Goal: Find specific page/section: Find specific page/section

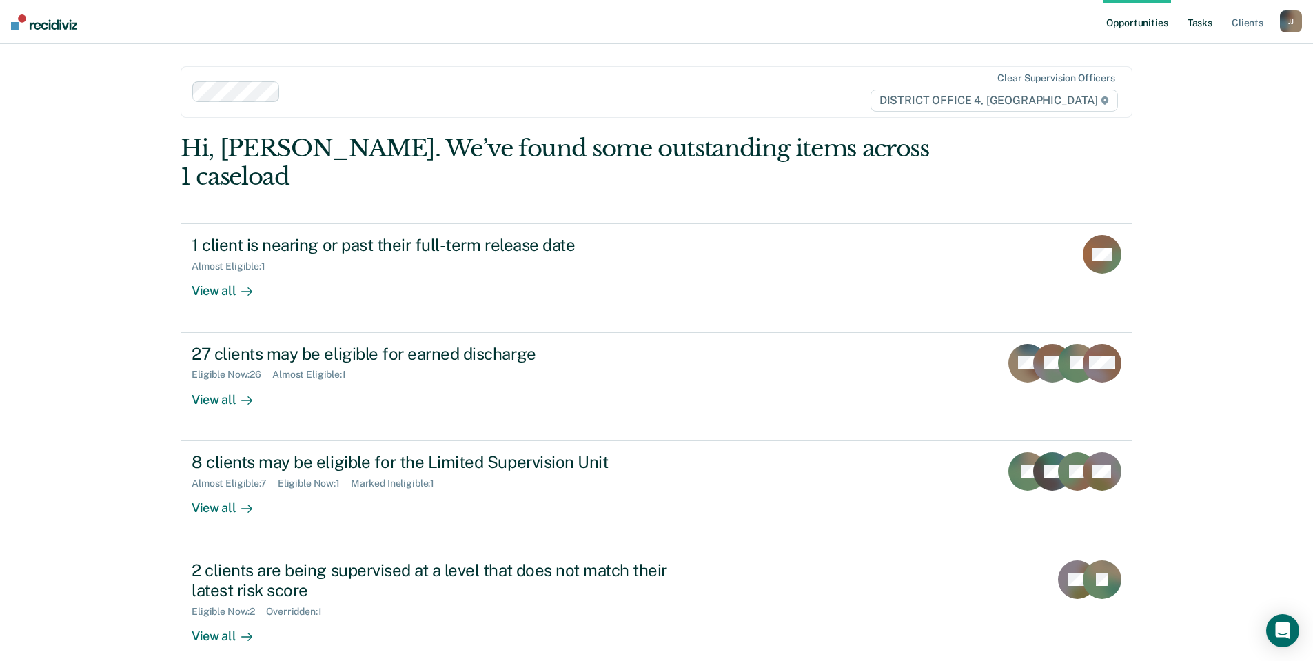
click at [1201, 25] on link "Tasks" at bounding box center [1200, 22] width 30 height 44
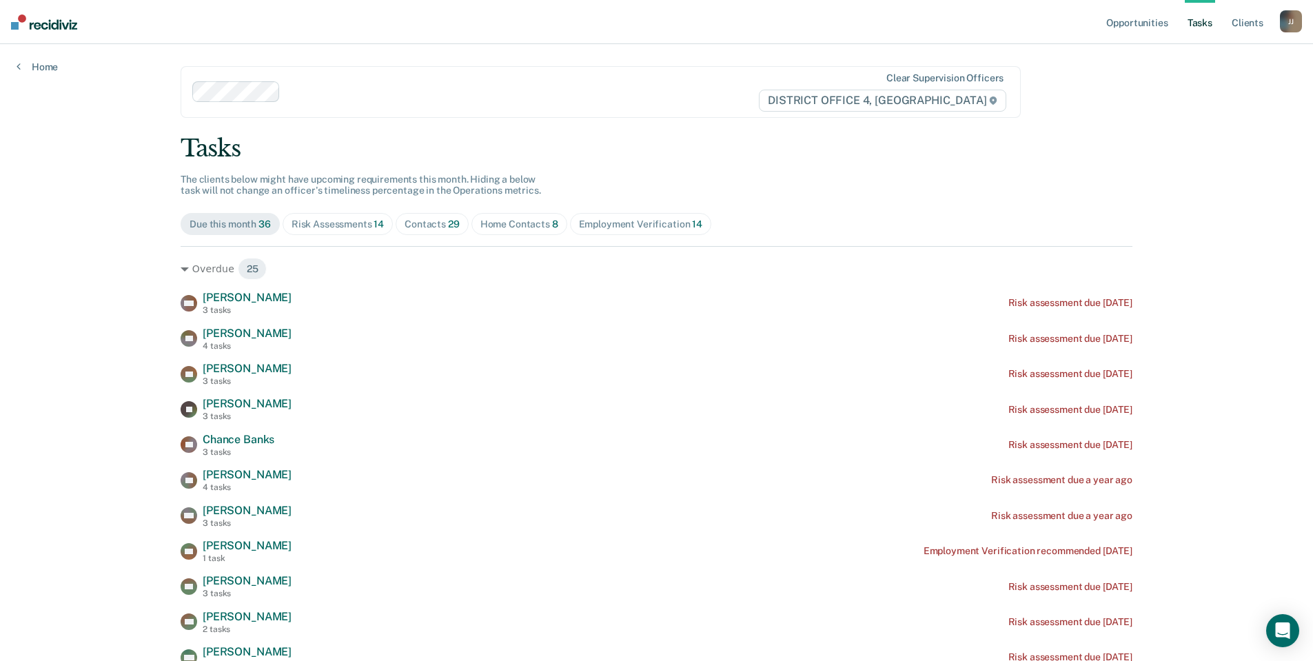
click at [336, 225] on div "Risk Assessments 14" at bounding box center [338, 224] width 92 height 12
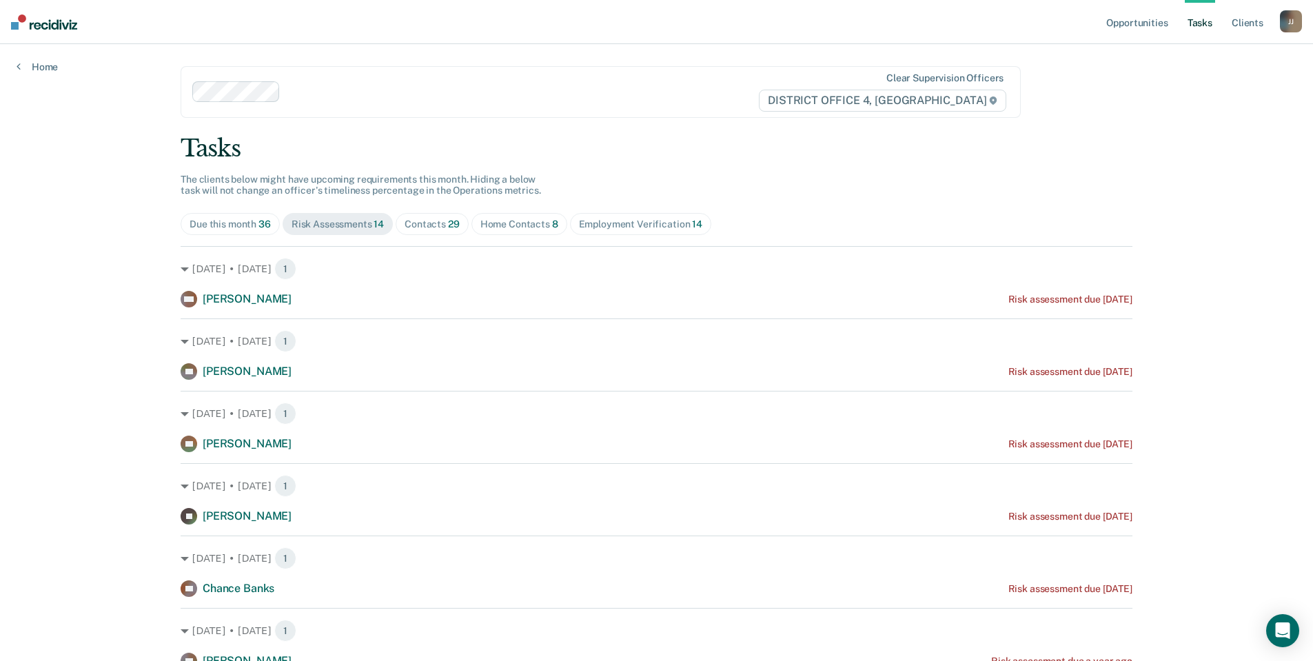
click at [434, 219] on div "Contacts 29" at bounding box center [432, 224] width 55 height 12
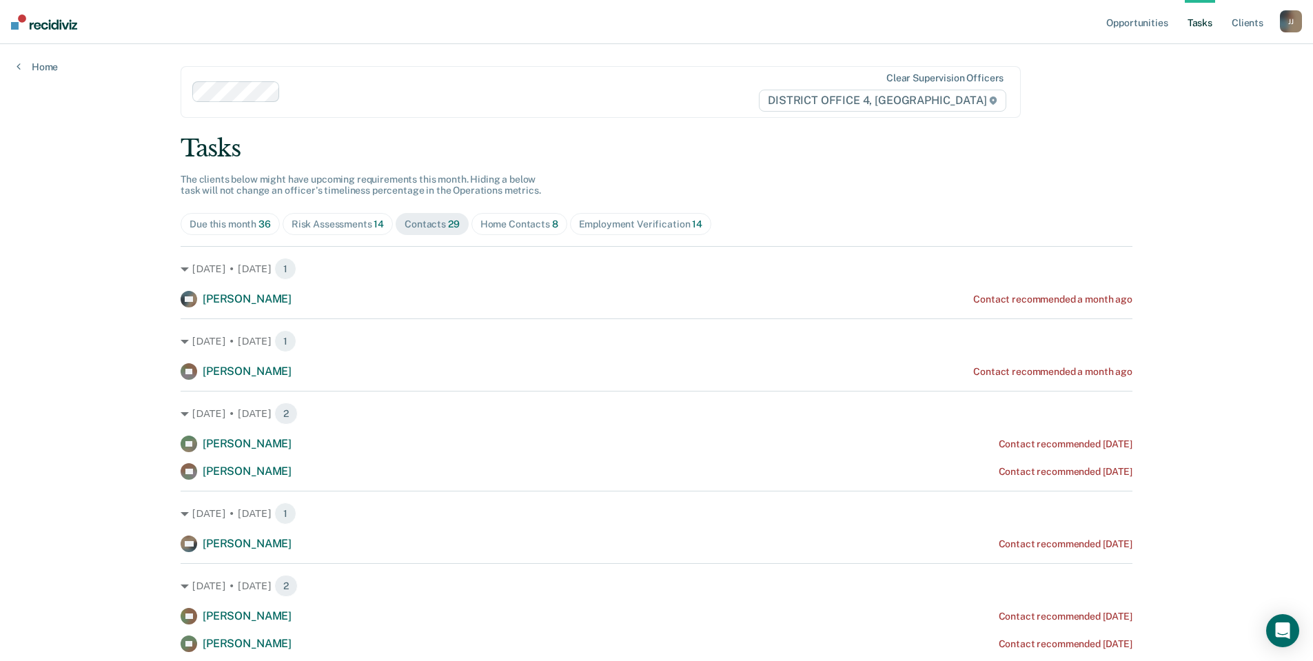
click at [507, 222] on div "Home Contacts 8" at bounding box center [519, 224] width 78 height 12
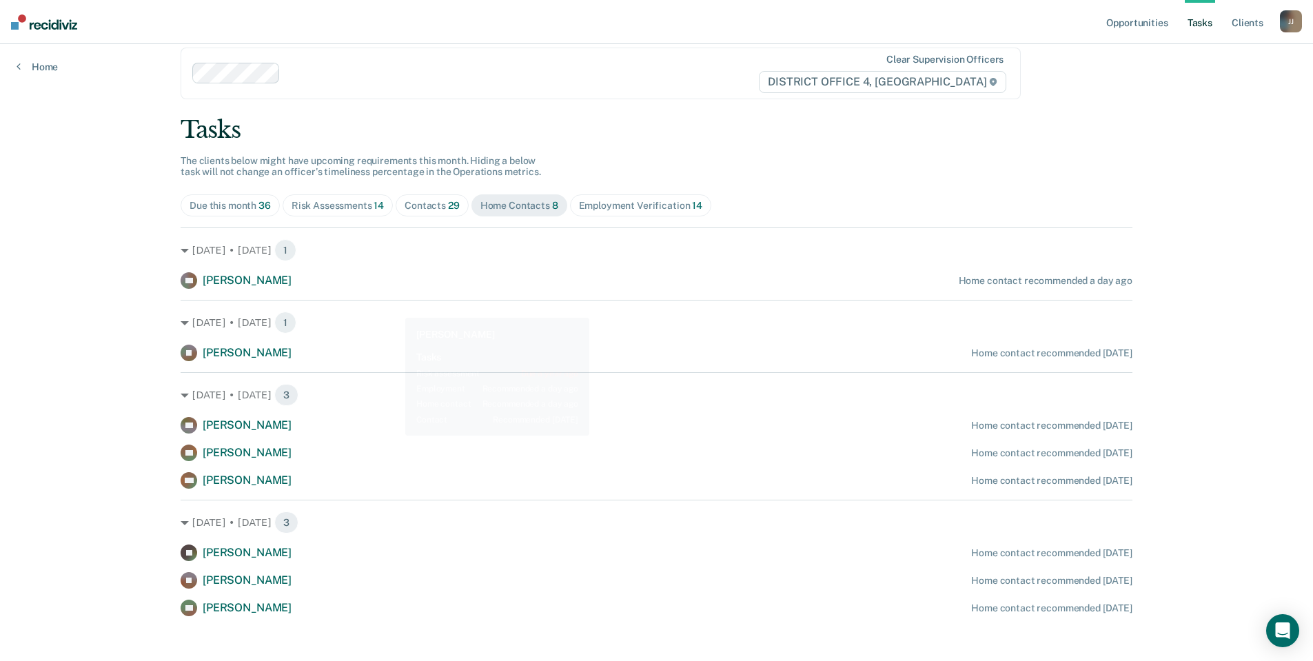
scroll to position [29, 0]
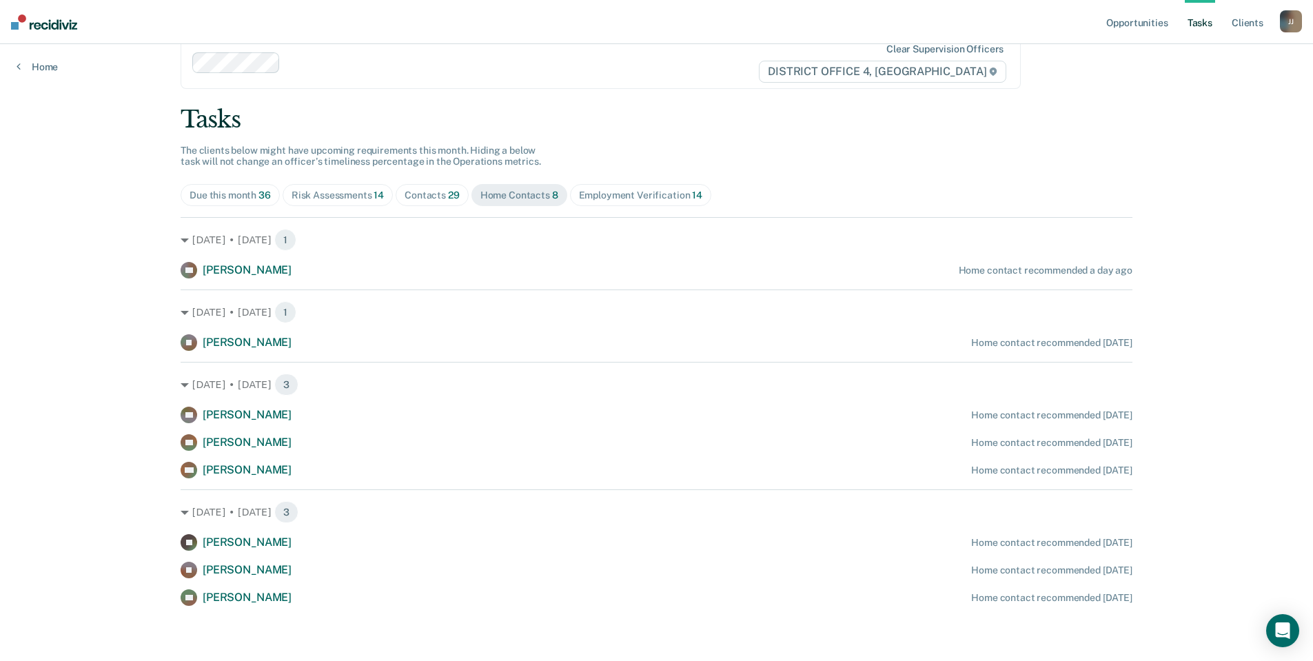
click at [615, 196] on div "Employment Verification 14" at bounding box center [640, 196] width 123 height 12
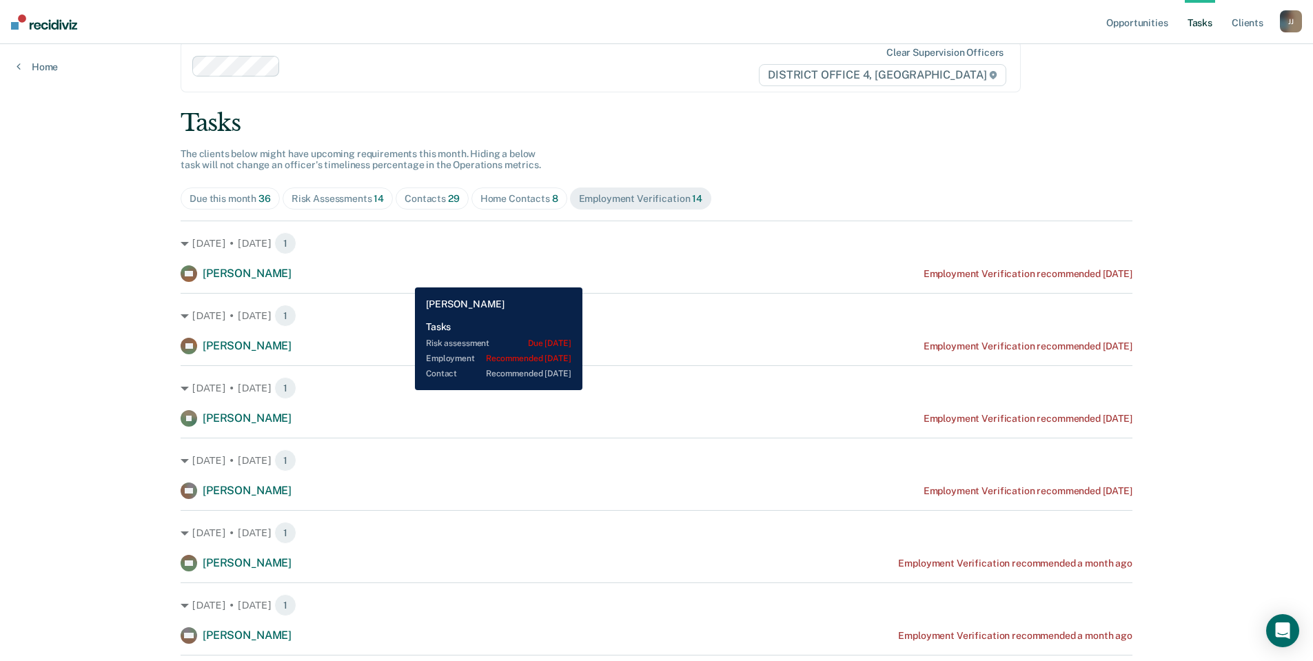
scroll to position [0, 0]
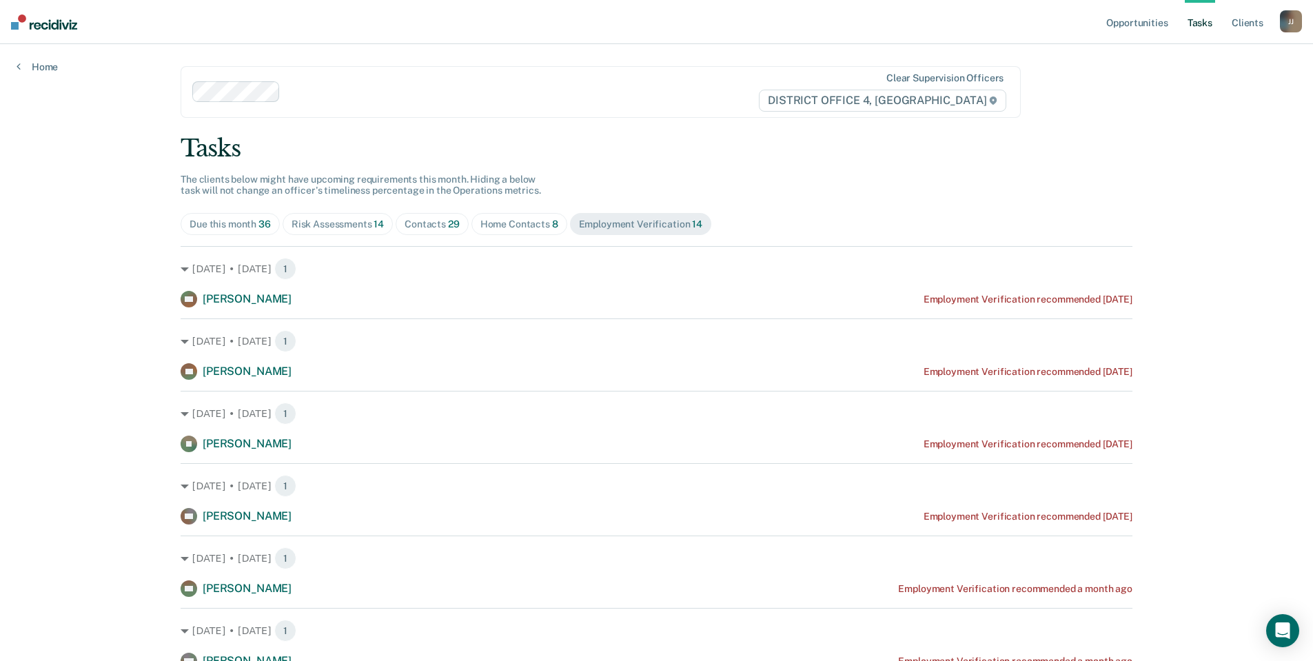
click at [337, 228] on div "Risk Assessments 14" at bounding box center [338, 224] width 92 height 12
